Goal: Information Seeking & Learning: Learn about a topic

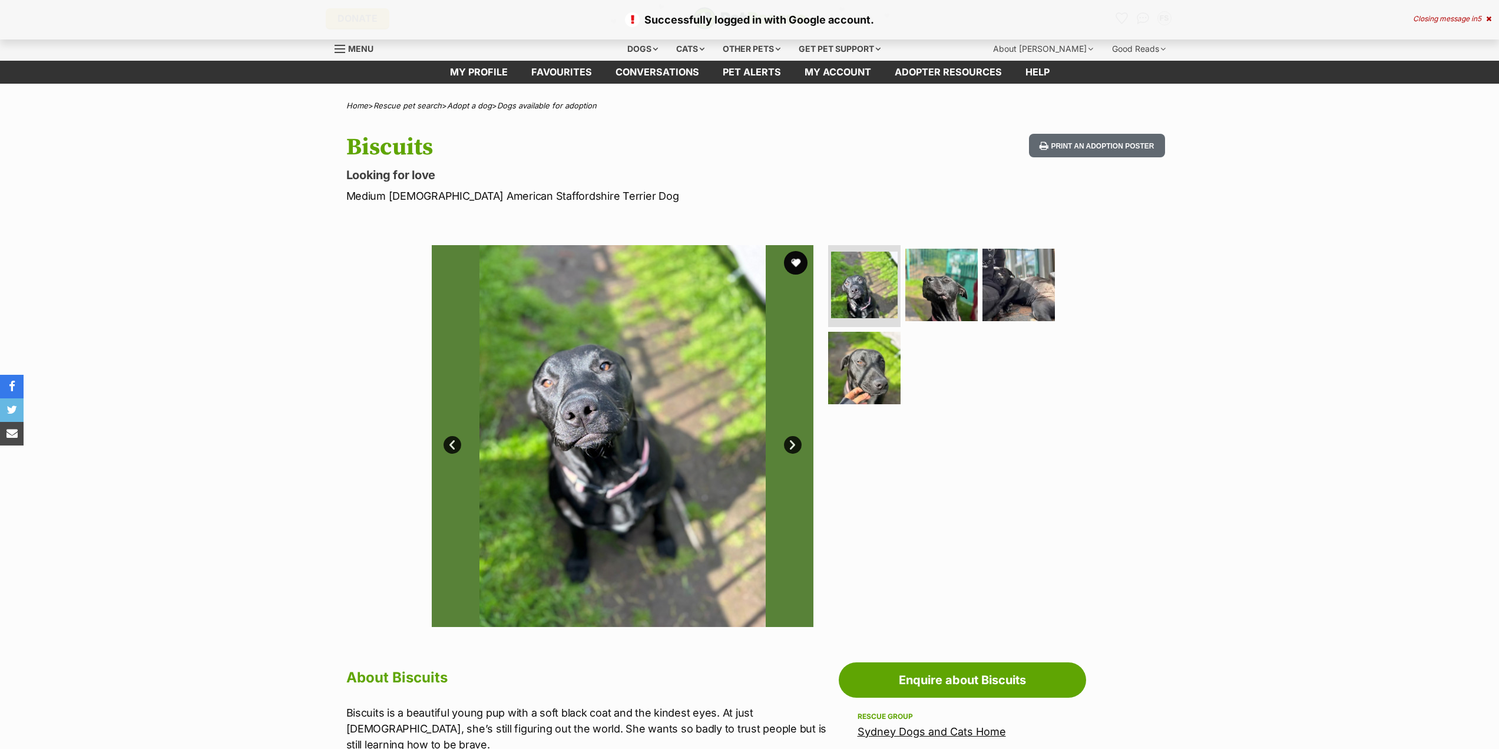
click at [802, 263] on button "favourite" at bounding box center [796, 263] width 24 height 24
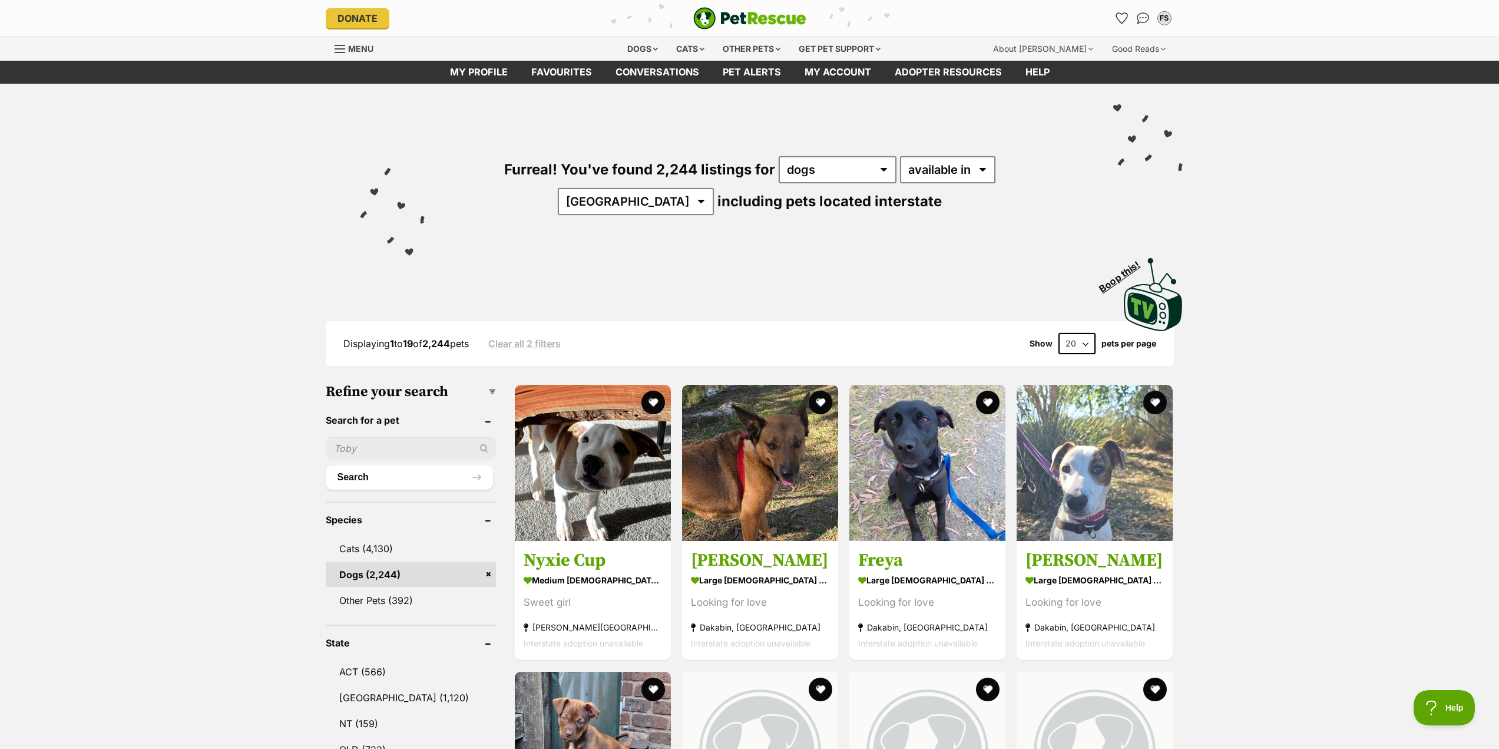
select select "disabled"
click at [900, 156] on select "available in located in" at bounding box center [947, 169] width 95 height 27
select select "NSW"
click at [827, 188] on select "Australia ACT NSW NT QLD SA TAS VIC WA" at bounding box center [749, 201] width 156 height 27
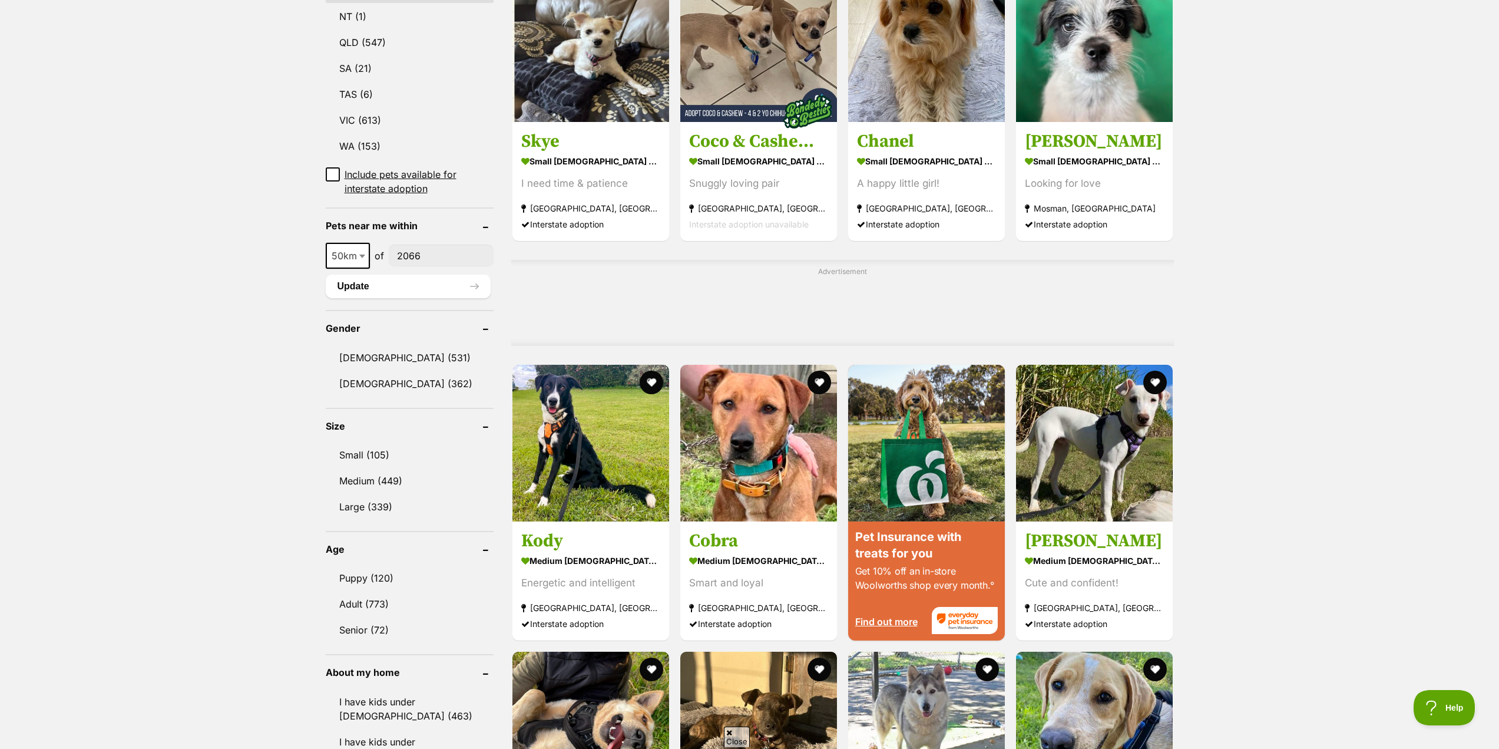
type input"] "2066"
click at [350, 247] on span "50km" at bounding box center [348, 255] width 42 height 16
select select "100"
click at [413, 274] on button "Update" at bounding box center [408, 286] width 165 height 24
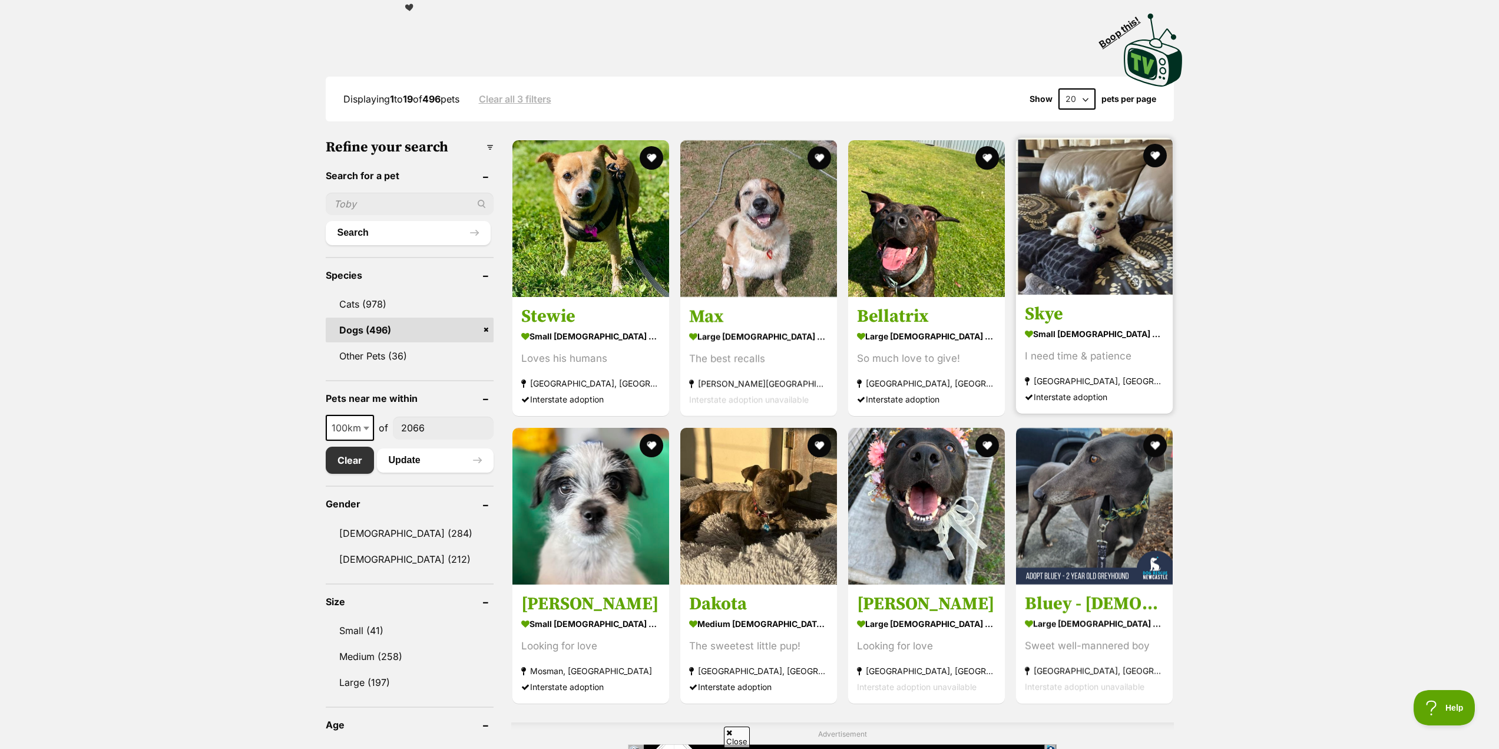
scroll to position [353, 0]
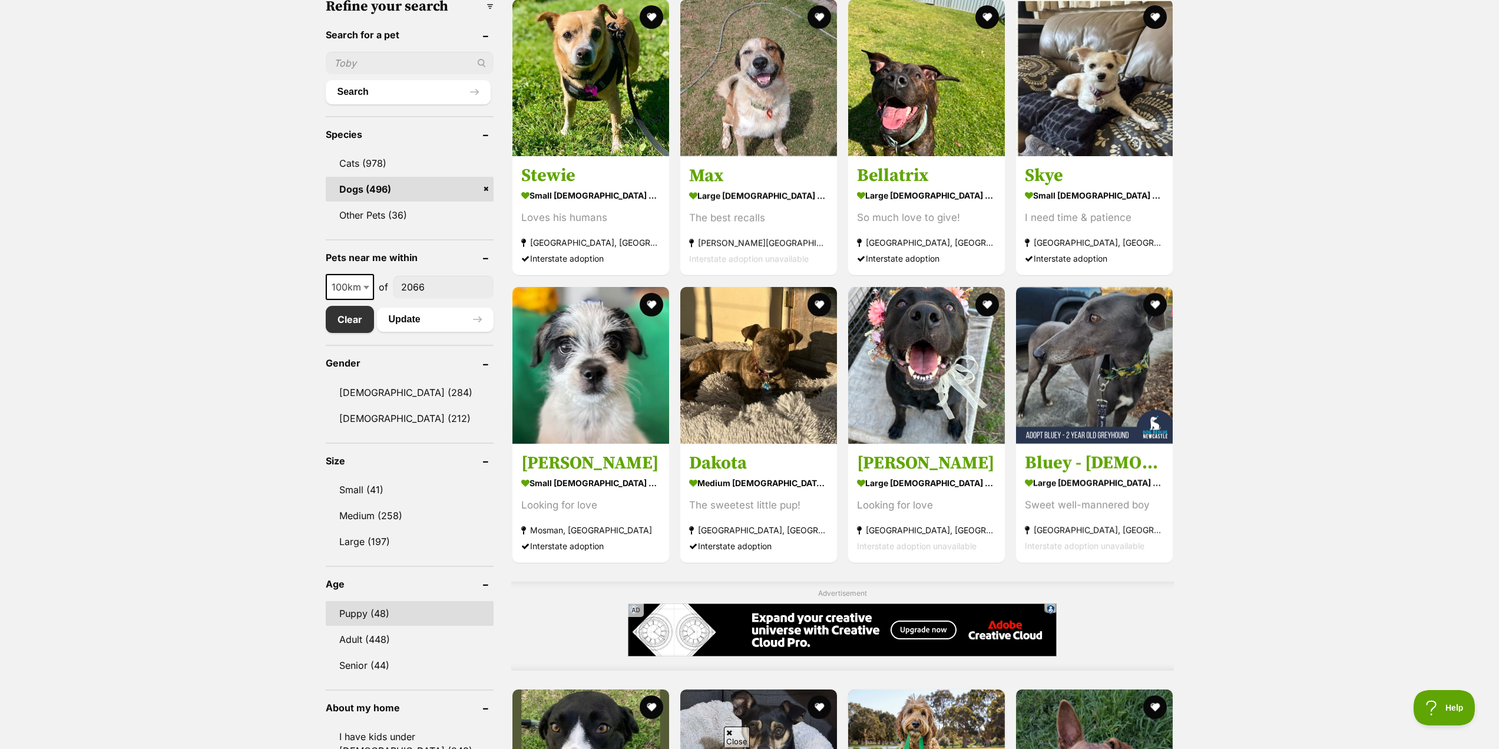
click at [386, 603] on link "Puppy (48)" at bounding box center [410, 613] width 168 height 25
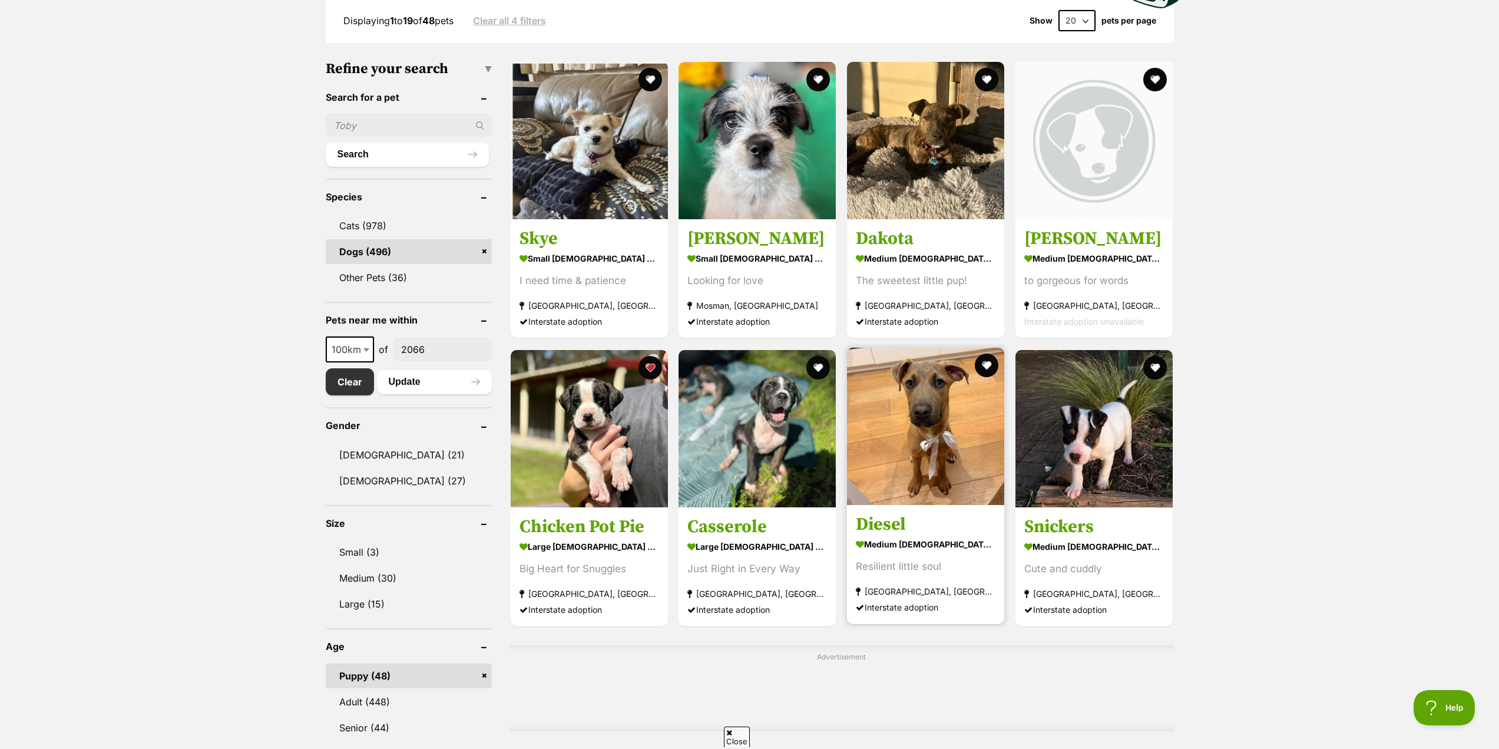
scroll to position [294, 0]
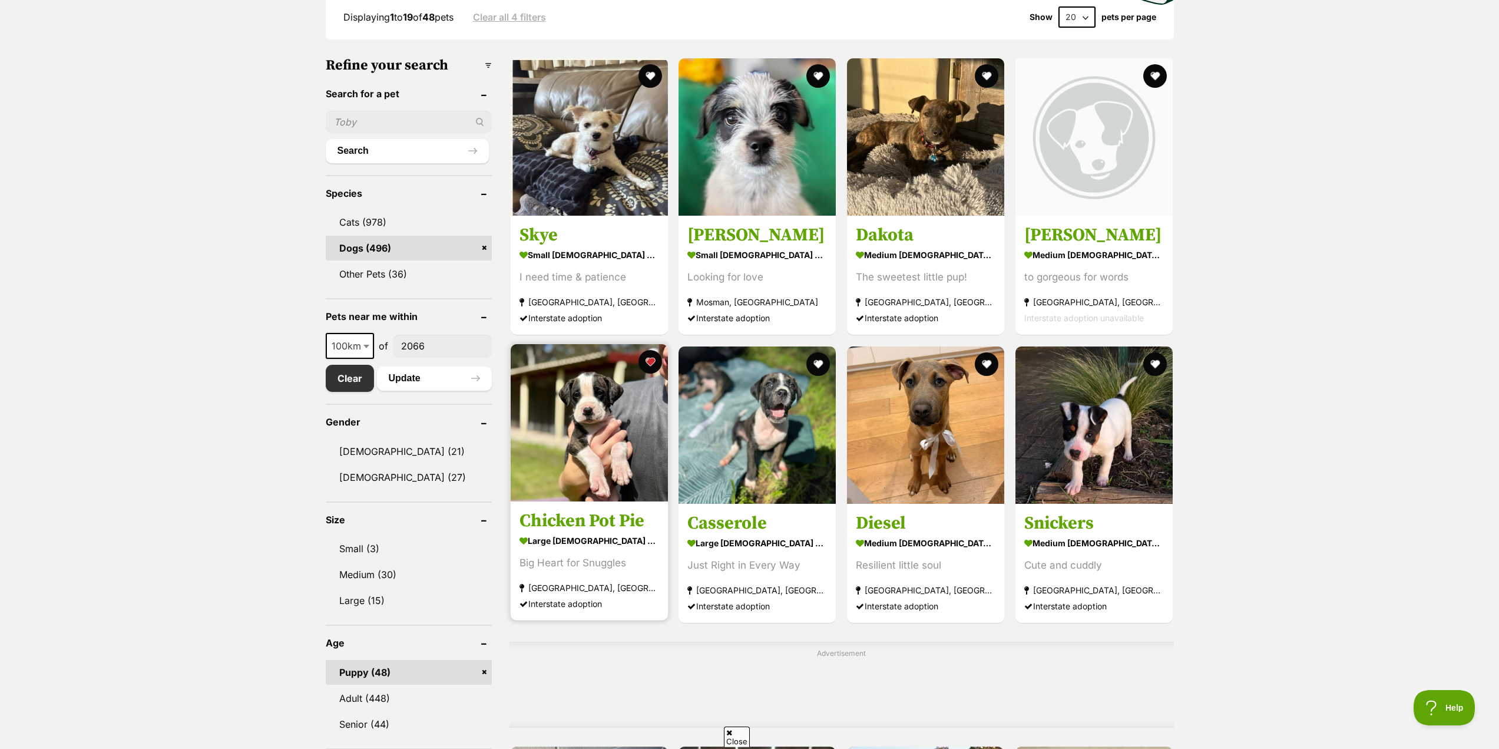
click at [575, 455] on img at bounding box center [589, 422] width 157 height 157
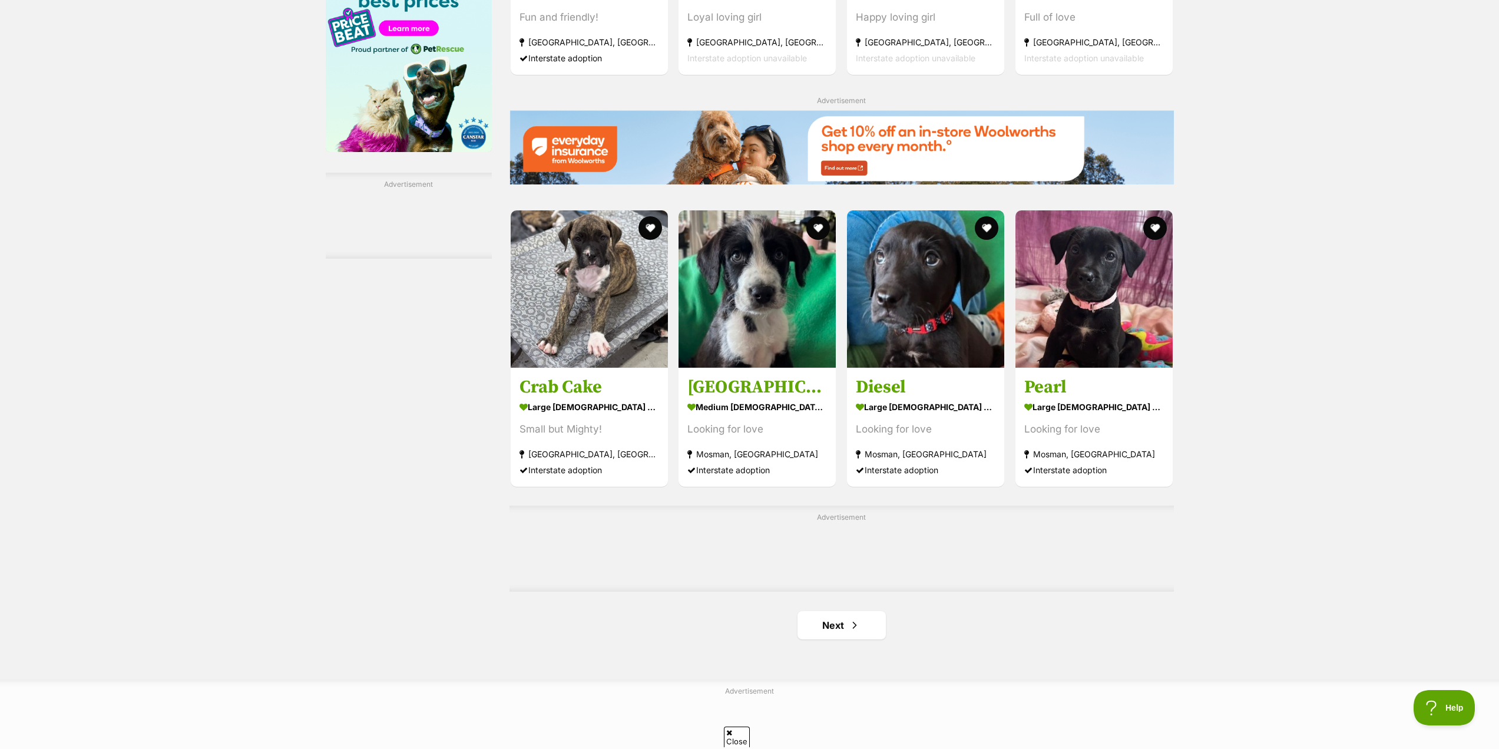
scroll to position [1531, 0]
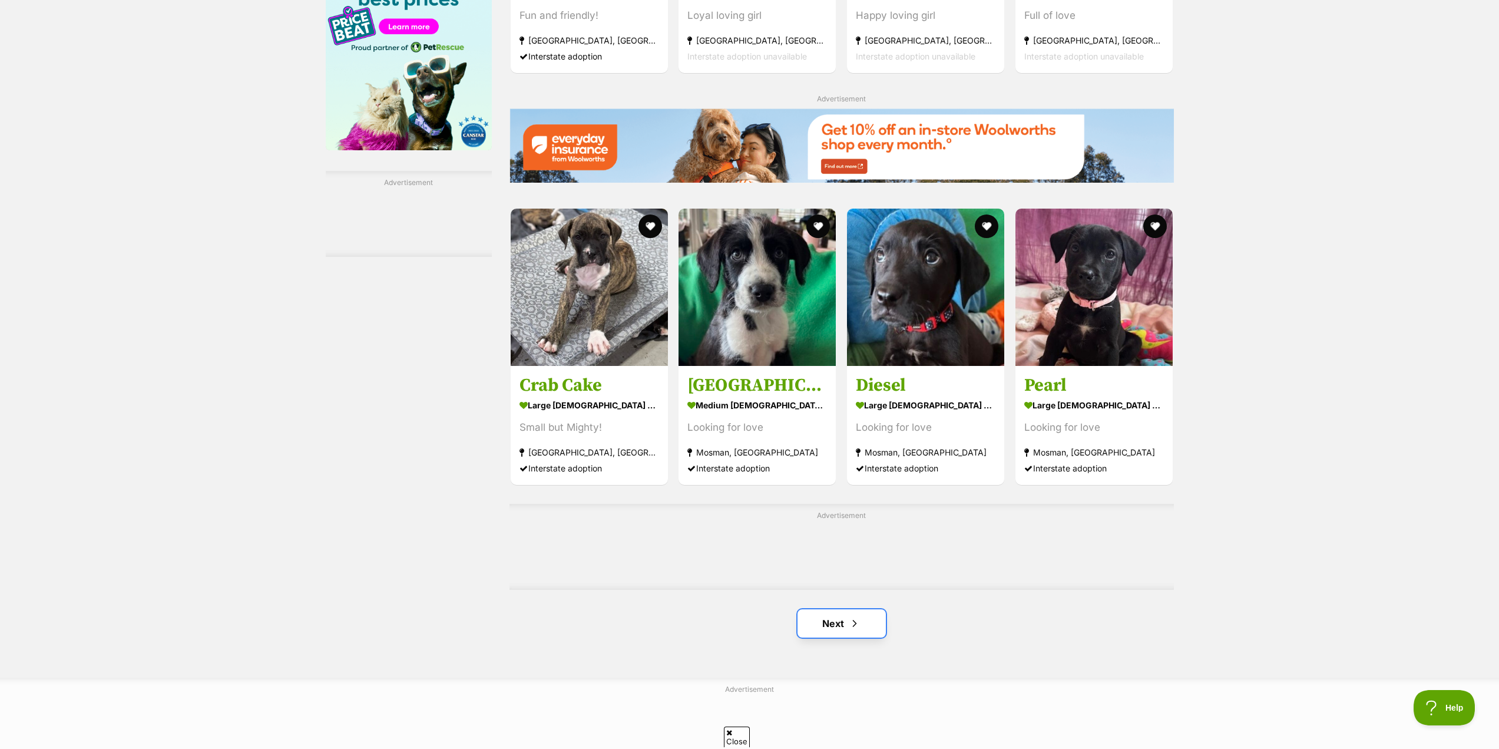
click at [853, 615] on link "Next" at bounding box center [841, 623] width 88 height 28
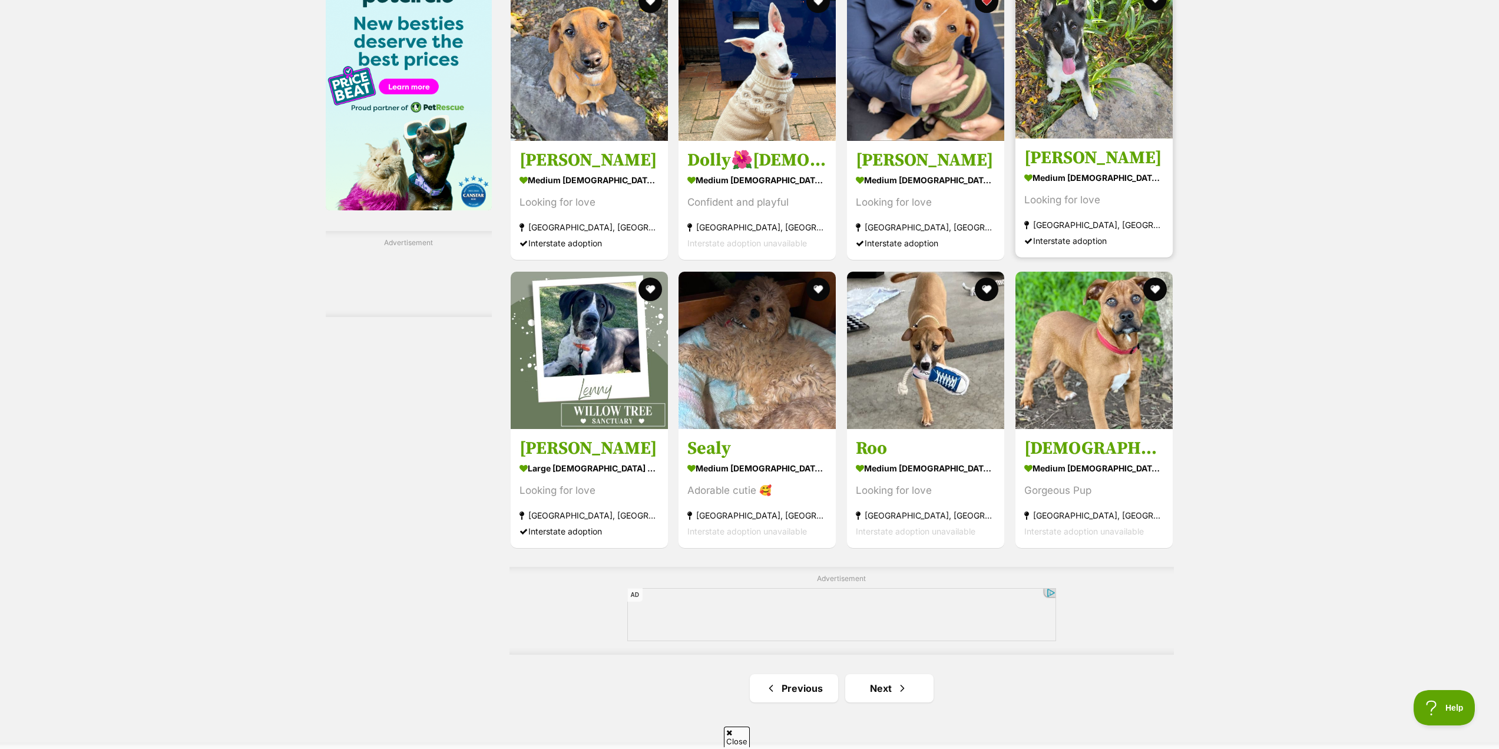
scroll to position [1472, 0]
click at [886, 696] on link "Next" at bounding box center [889, 687] width 88 height 28
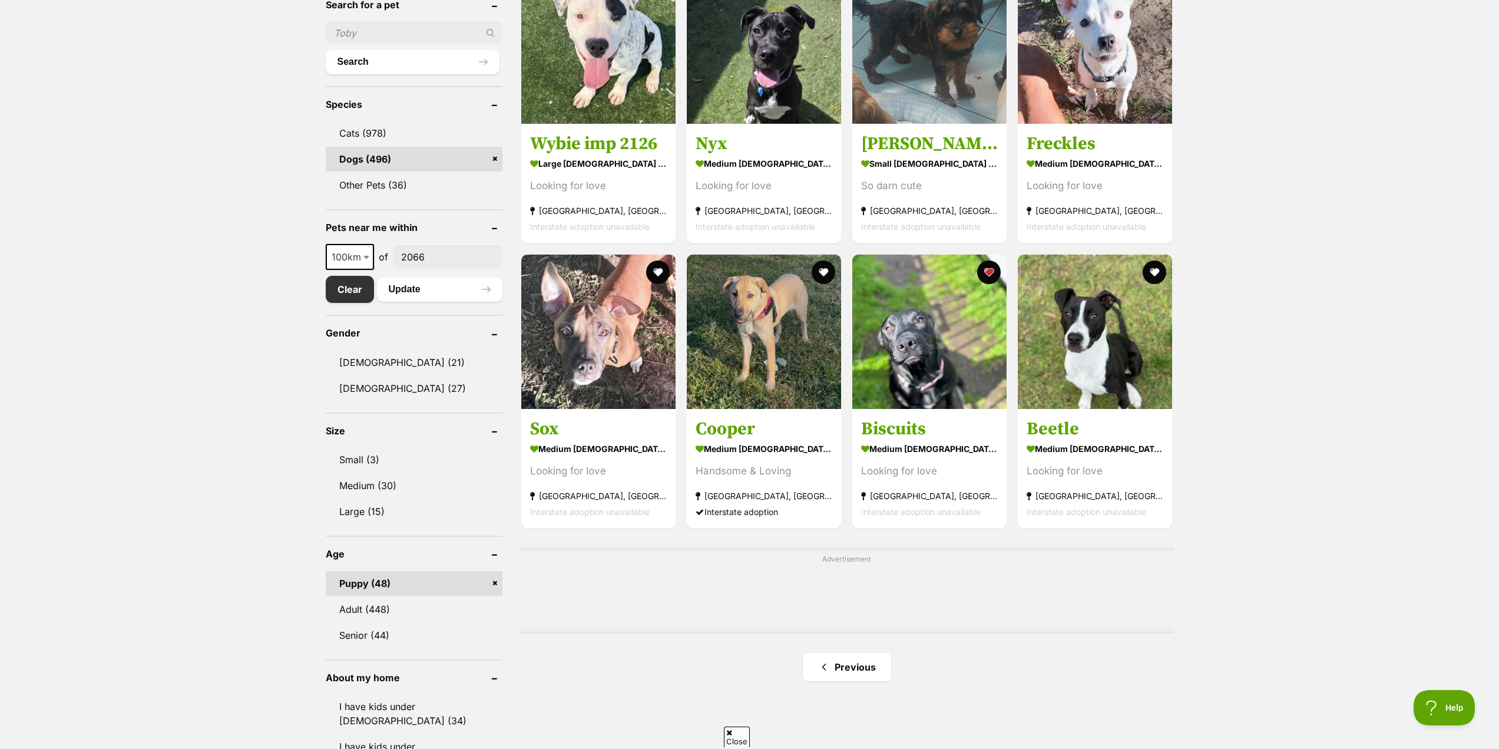
scroll to position [530, 0]
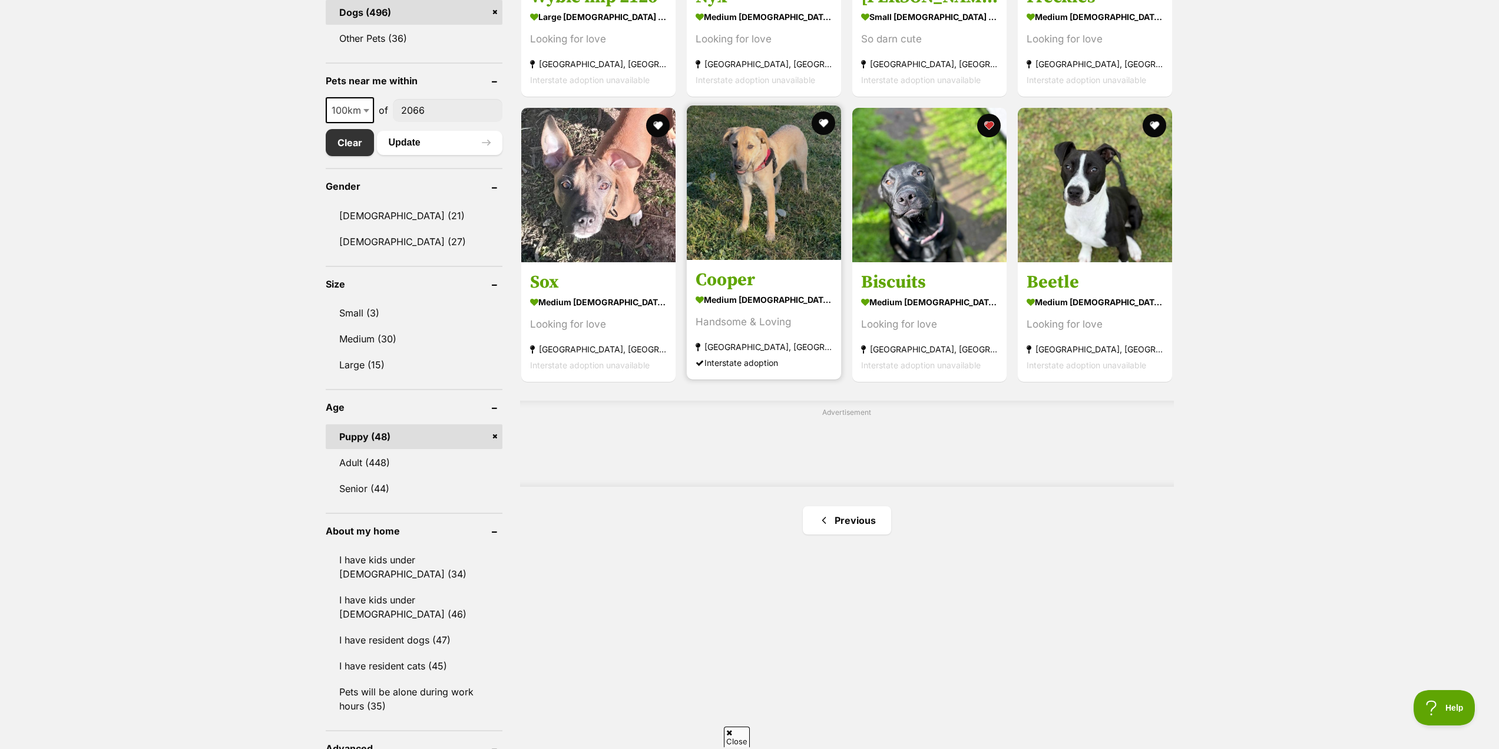
click at [751, 212] on img at bounding box center [764, 182] width 154 height 154
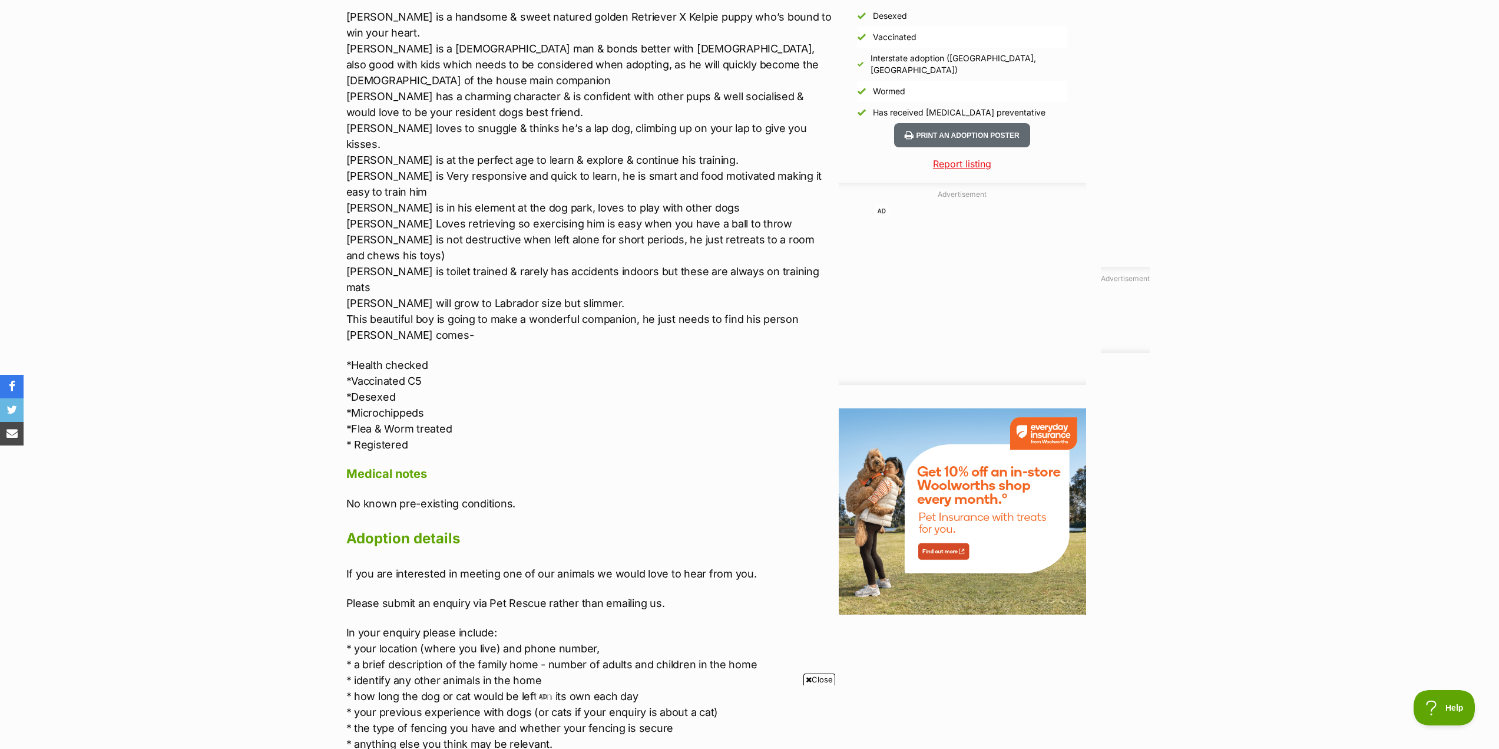
scroll to position [1178, 0]
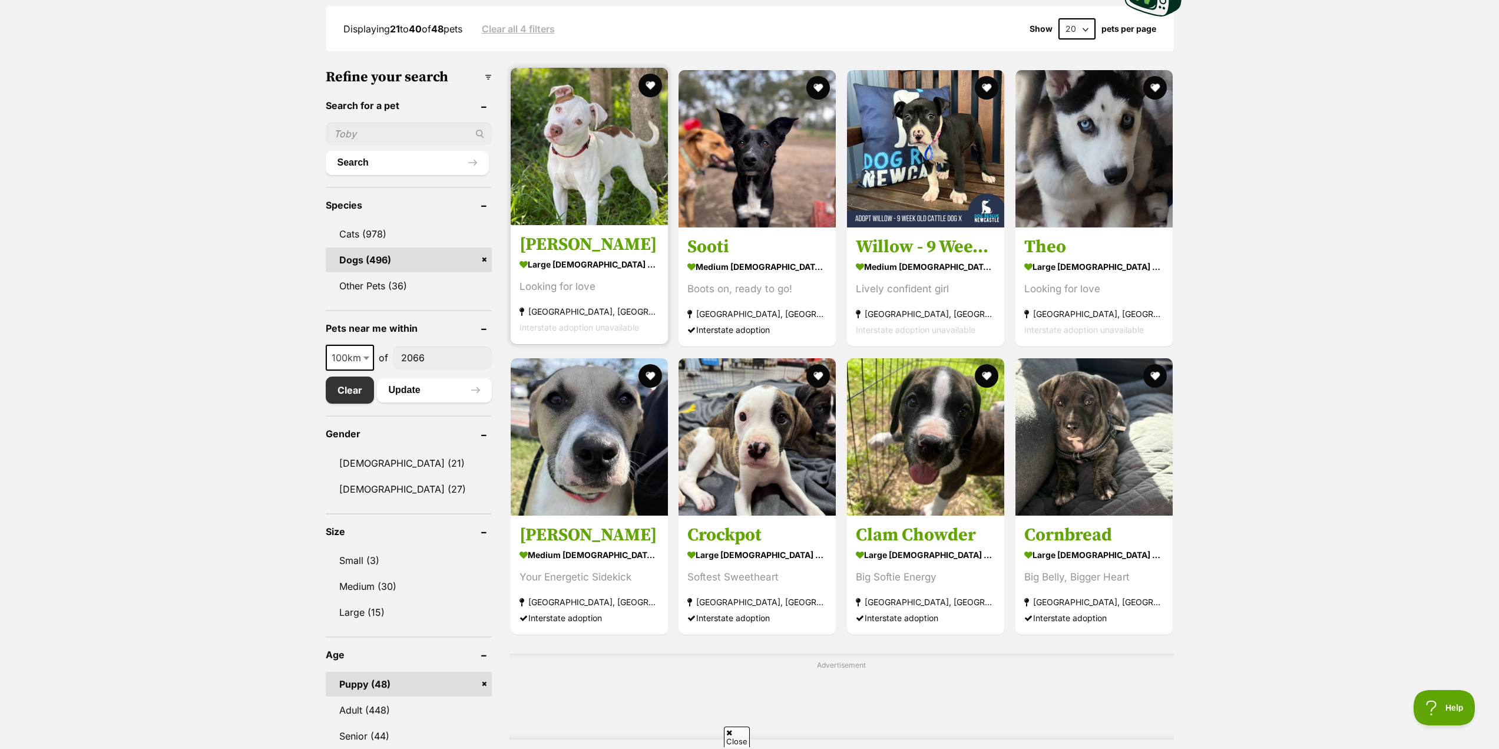
scroll to position [412, 0]
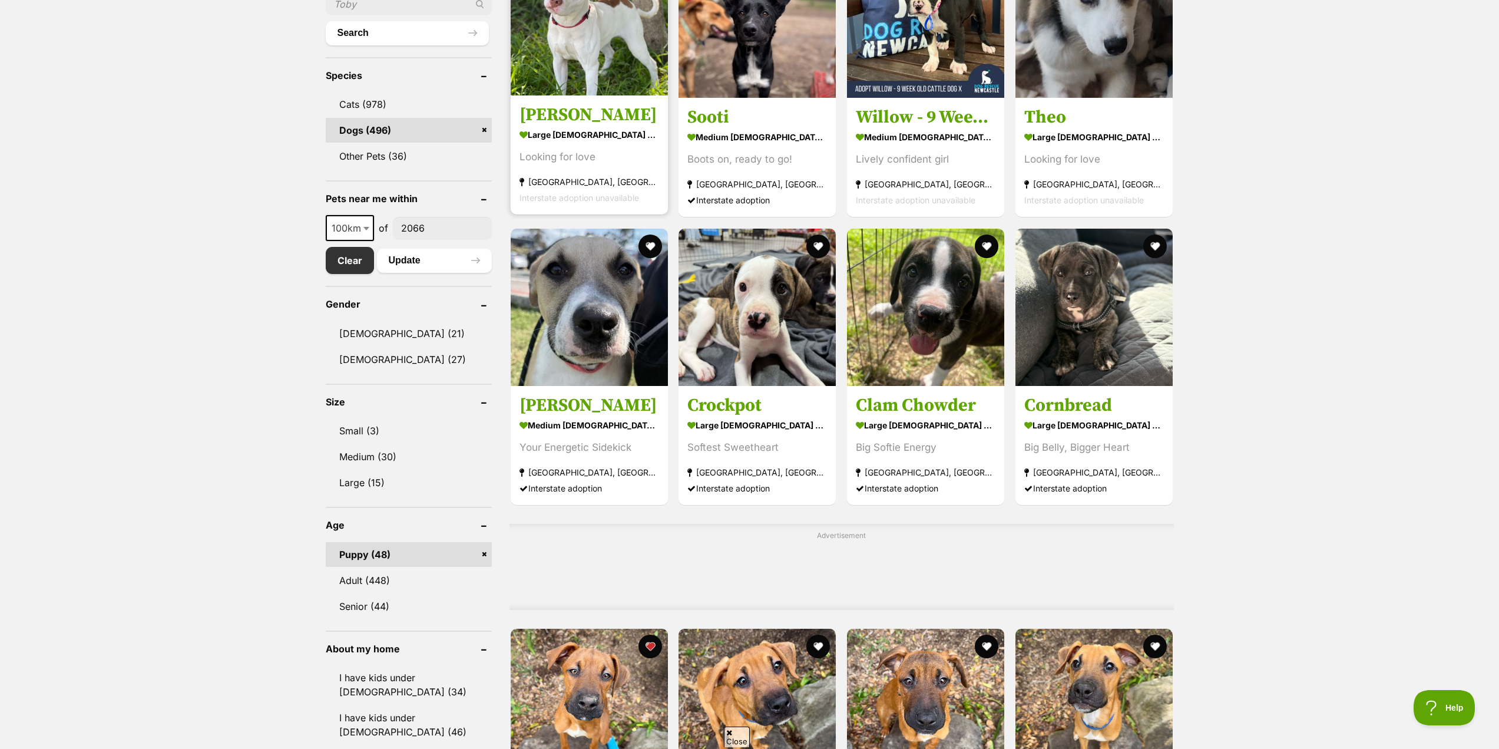
click at [598, 74] on img at bounding box center [589, 16] width 157 height 157
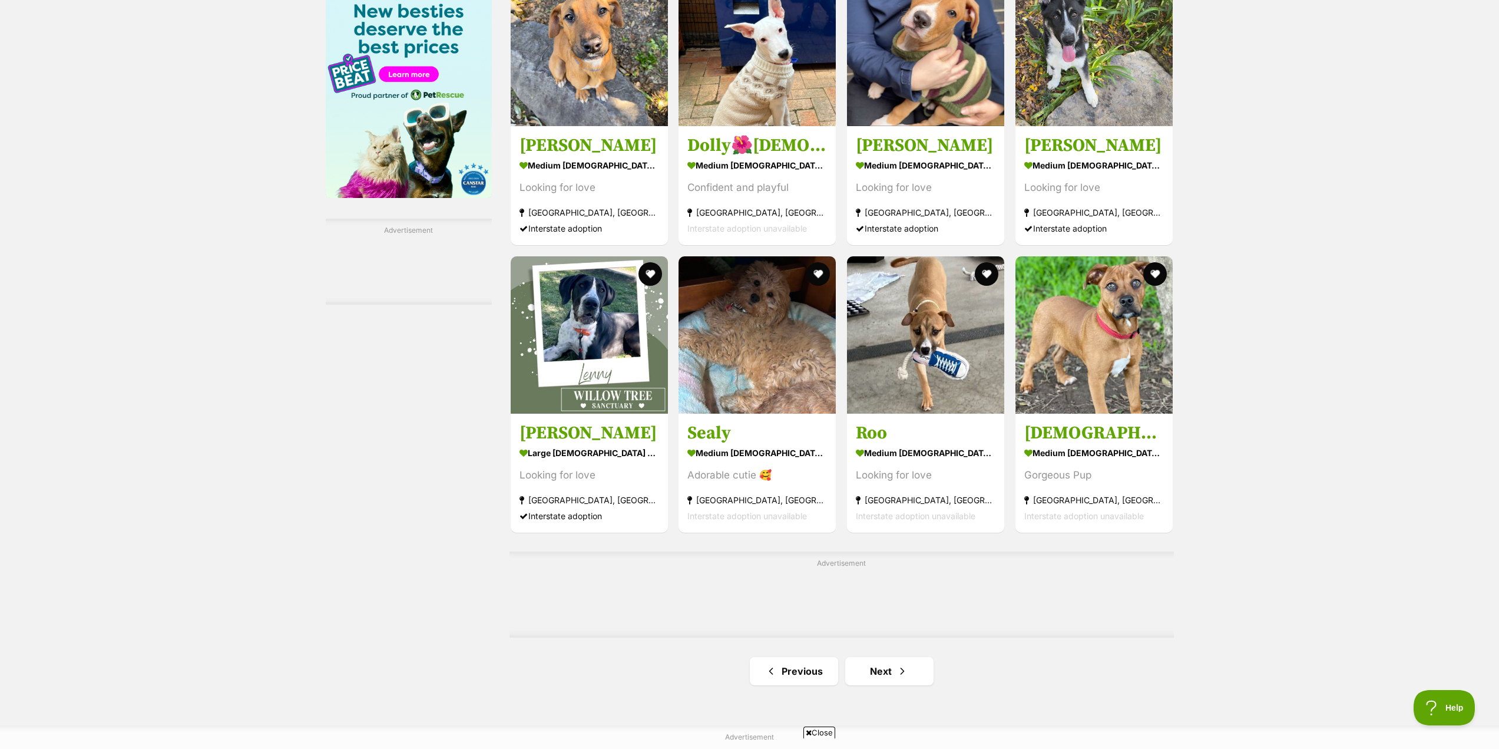
scroll to position [1590, 0]
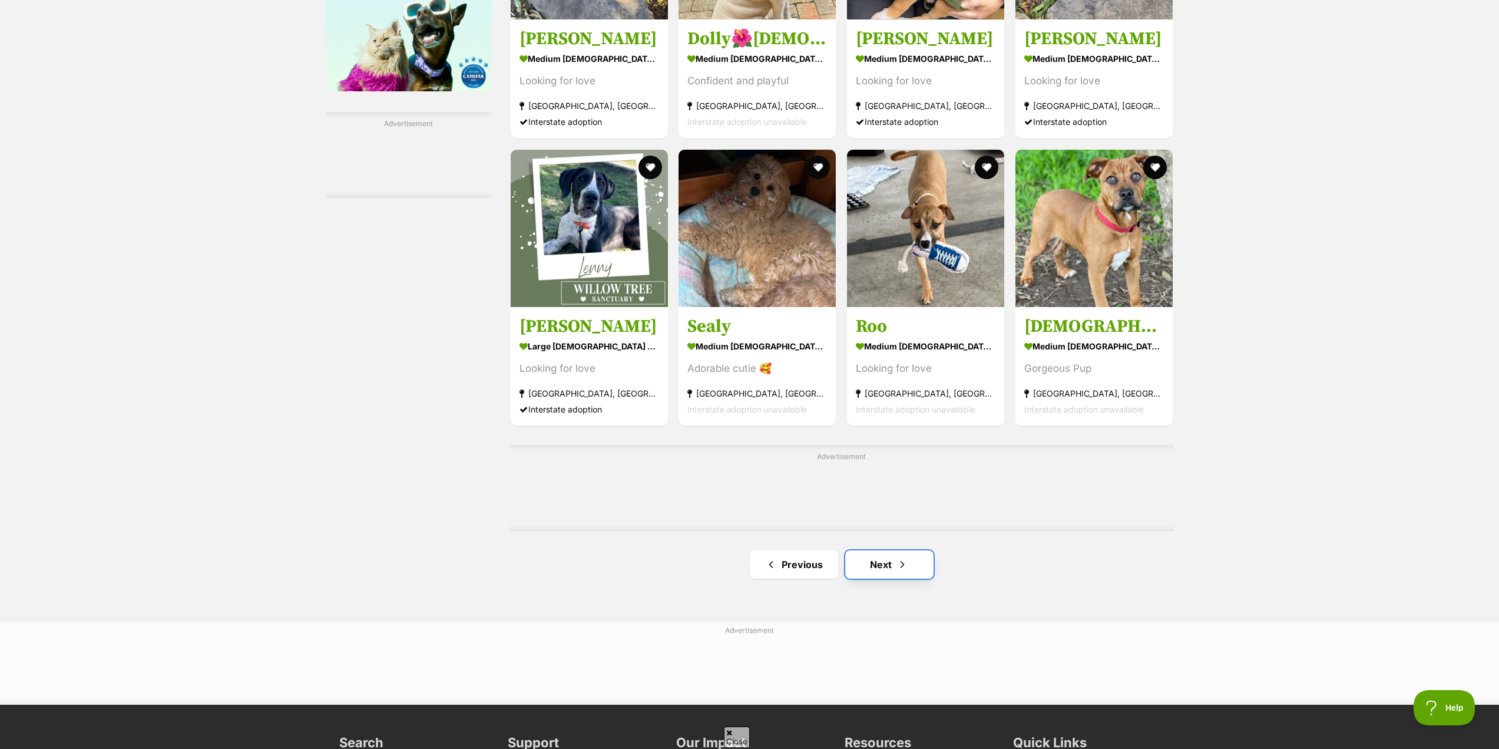
click at [876, 565] on link "Next" at bounding box center [889, 564] width 88 height 28
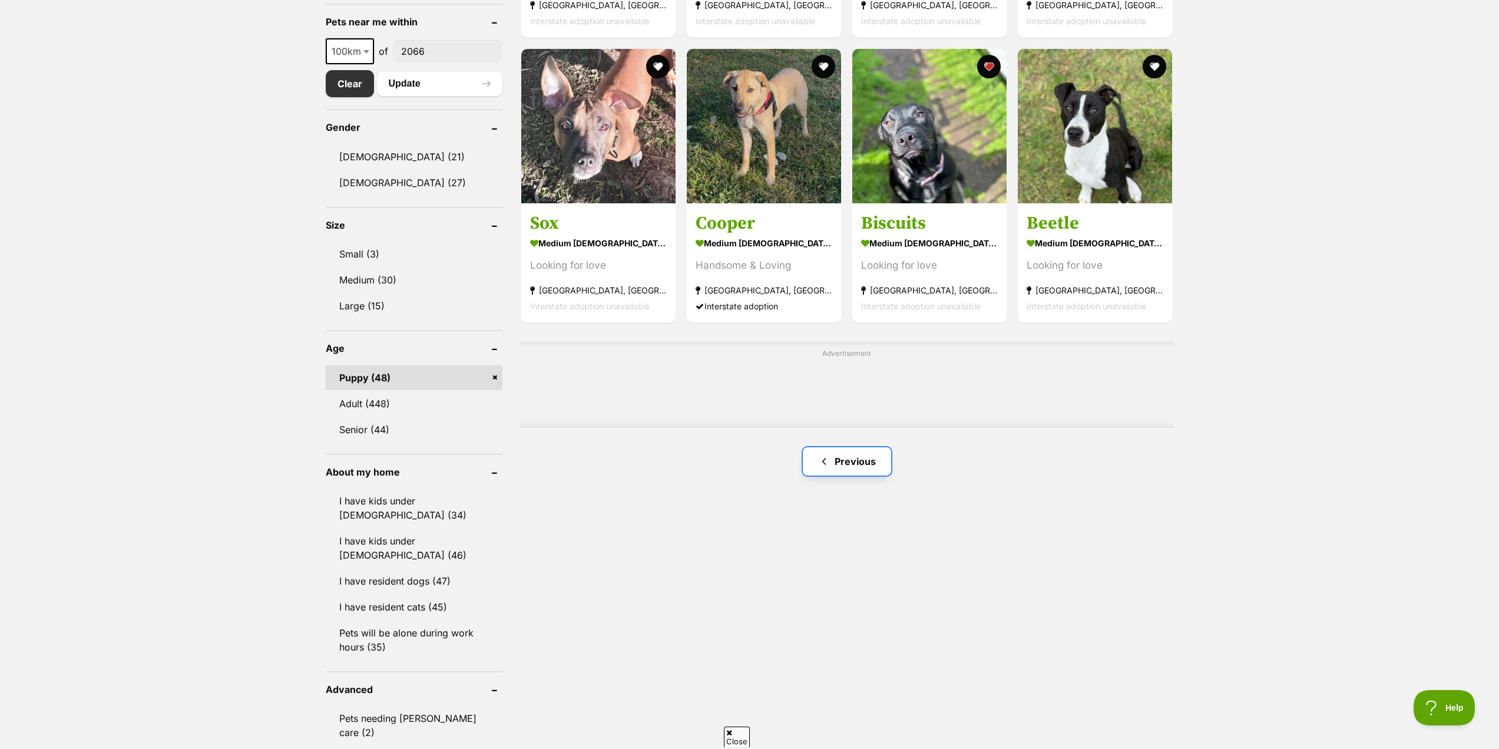
click at [870, 471] on link "Previous" at bounding box center [847, 461] width 88 height 28
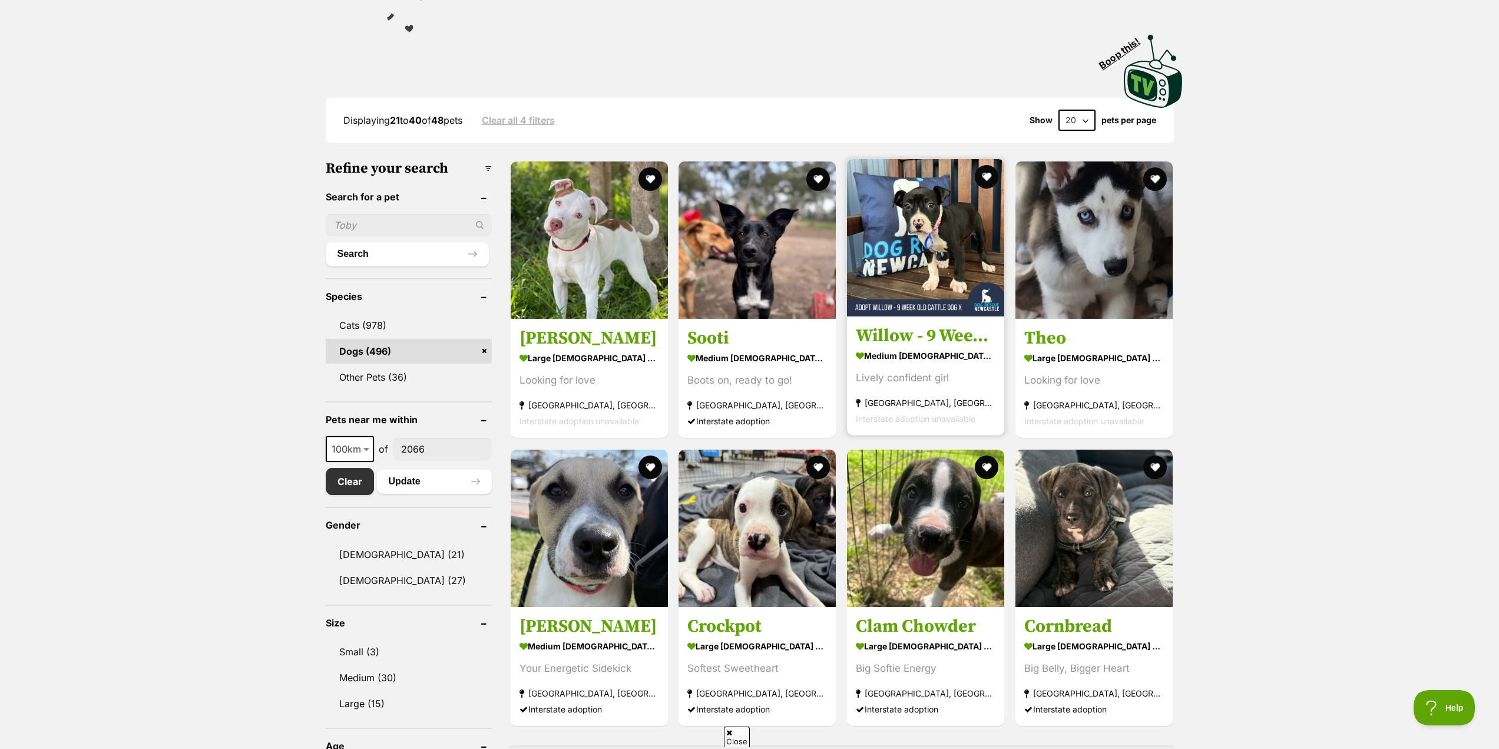
scroll to position [294, 0]
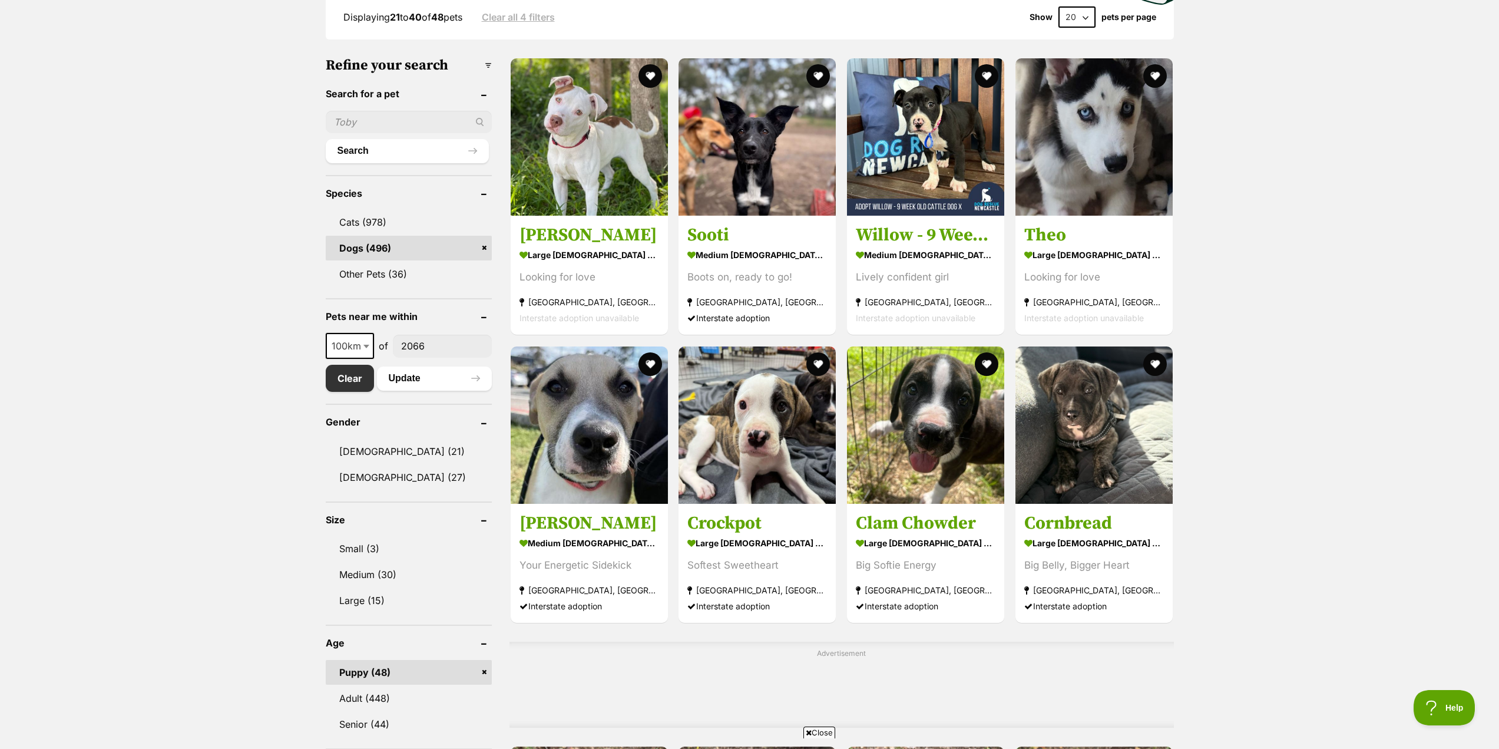
click at [426, 348] on input"] "2066" at bounding box center [442, 346] width 99 height 22
type input"] "2"
type input"] "2548"
click at [440, 379] on button "Update" at bounding box center [434, 378] width 115 height 24
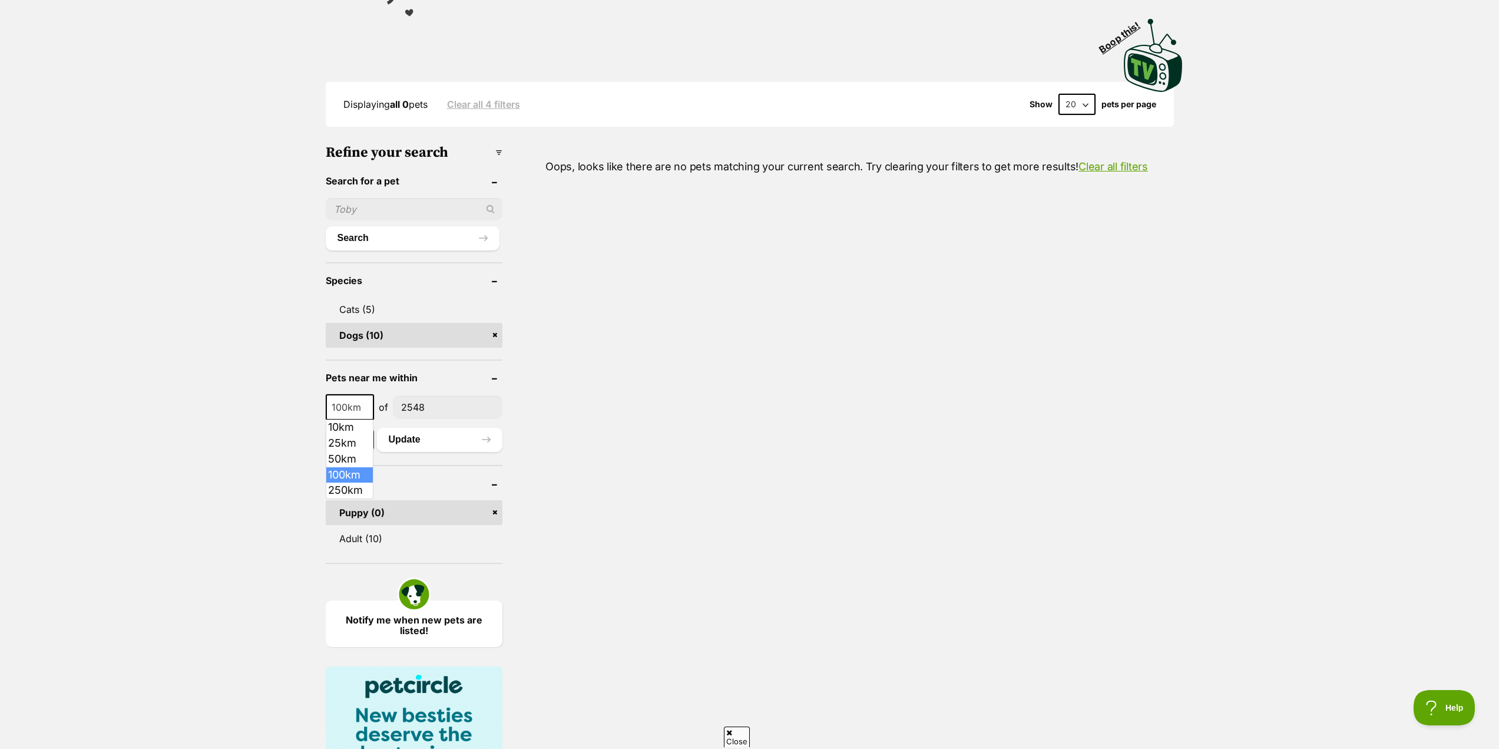
click at [367, 400] on span at bounding box center [368, 407] width 12 height 26
select select "250"
click at [417, 439] on button "Update" at bounding box center [439, 440] width 125 height 24
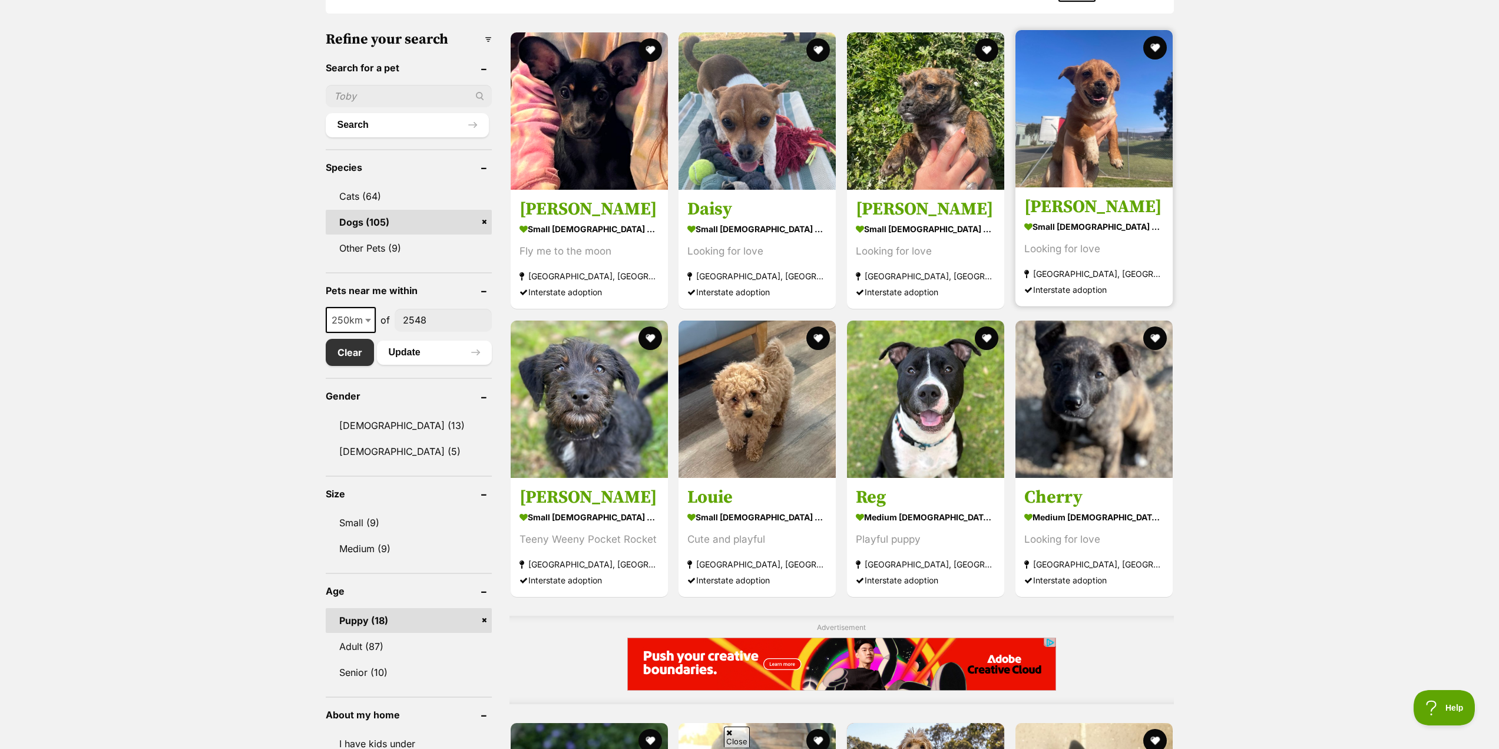
scroll to position [412, 0]
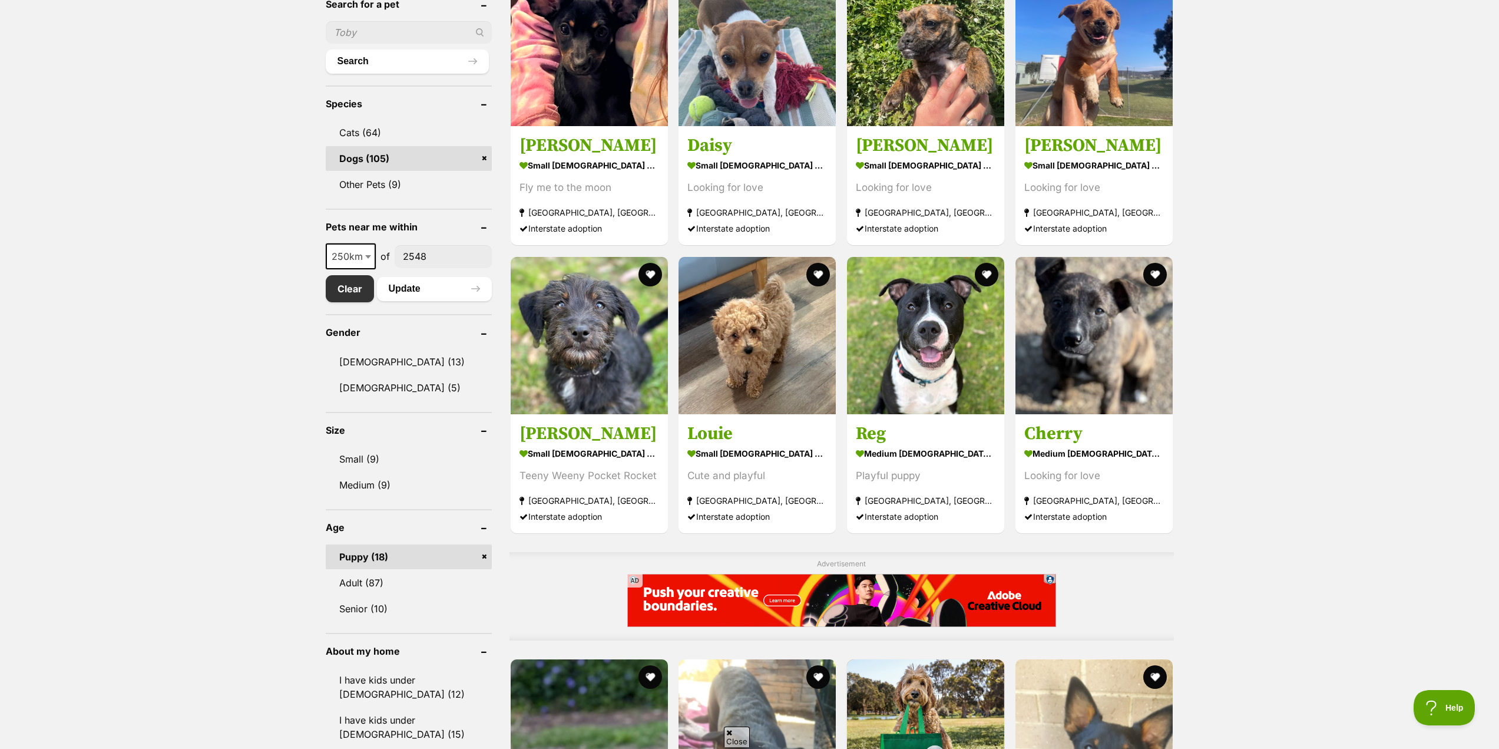
click at [436, 258] on input"] "2548" at bounding box center [443, 256] width 97 height 22
type input"] "2"
type input"] "2066"
click at [357, 253] on span "250km" at bounding box center [351, 256] width 48 height 16
select select "100"
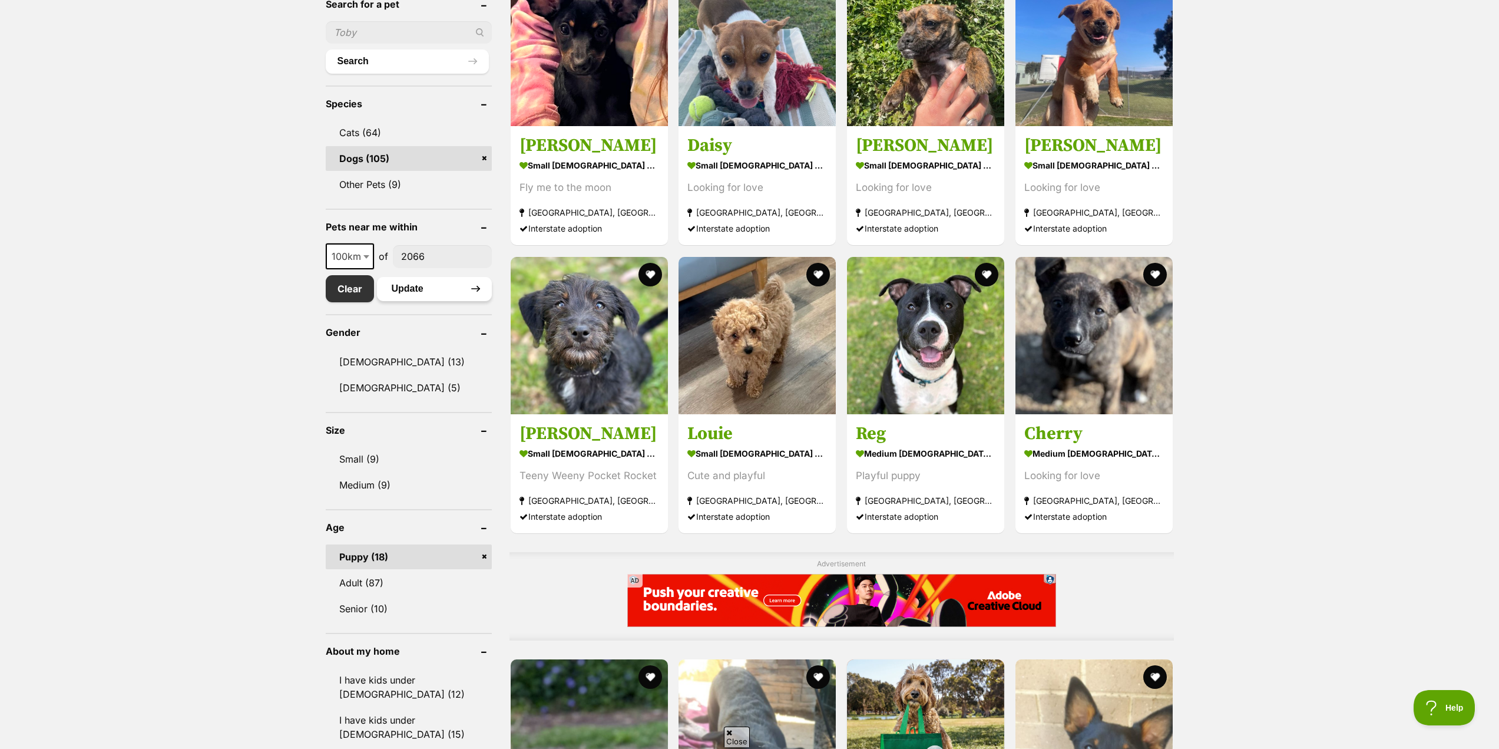
click at [422, 287] on button "Update" at bounding box center [434, 289] width 115 height 24
